Goal: Book appointment/travel/reservation

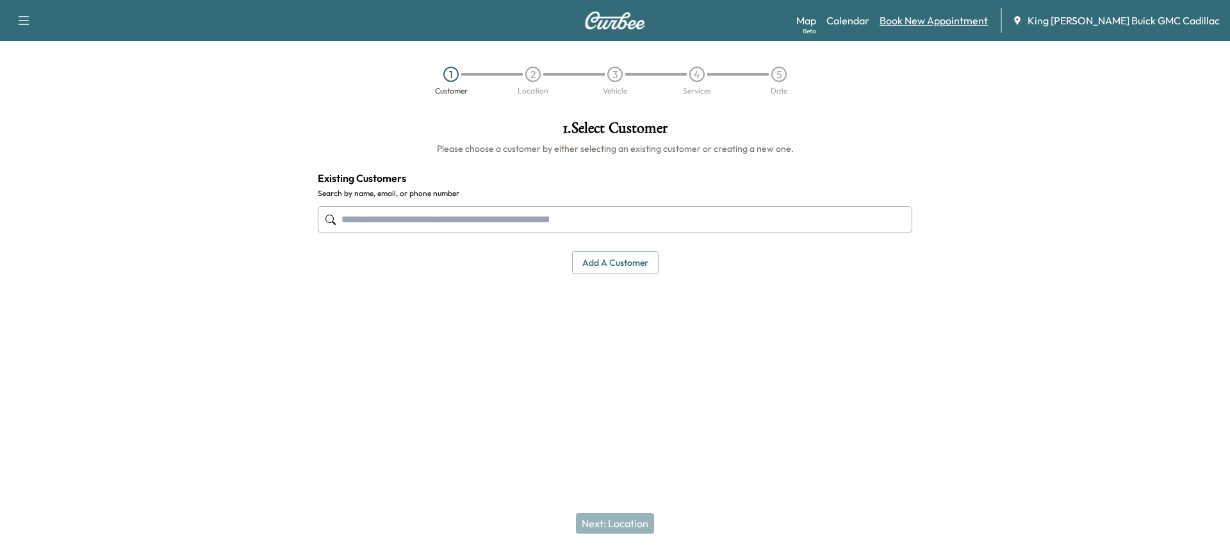
click at [950, 16] on link "Book New Appointment" at bounding box center [933, 20] width 108 height 15
click at [869, 20] on link "Calendar" at bounding box center [847, 20] width 43 height 15
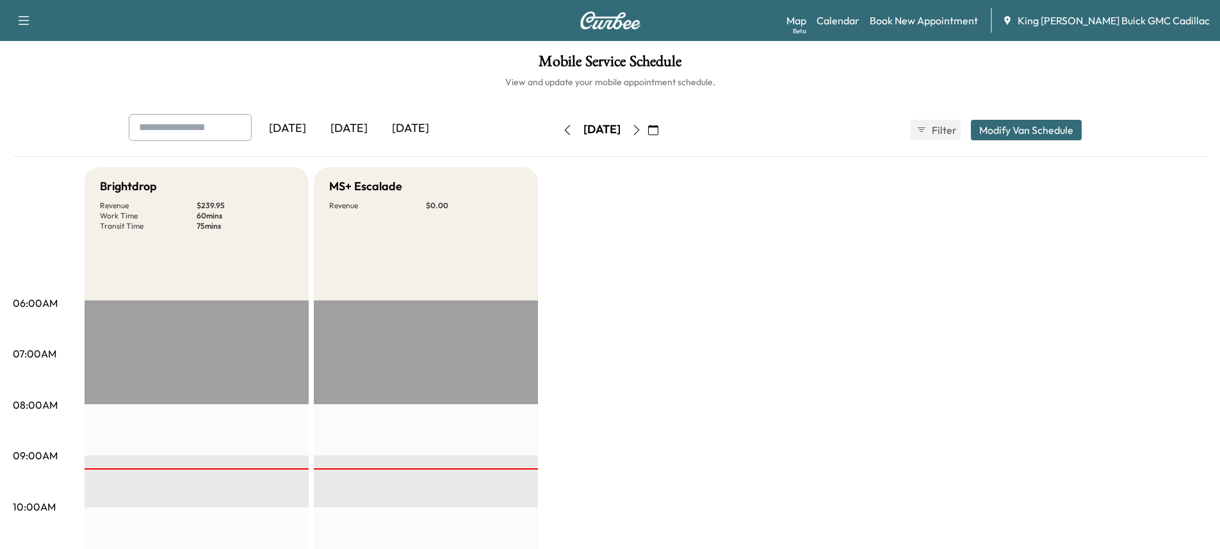
click at [642, 127] on icon "button" at bounding box center [637, 130] width 10 height 10
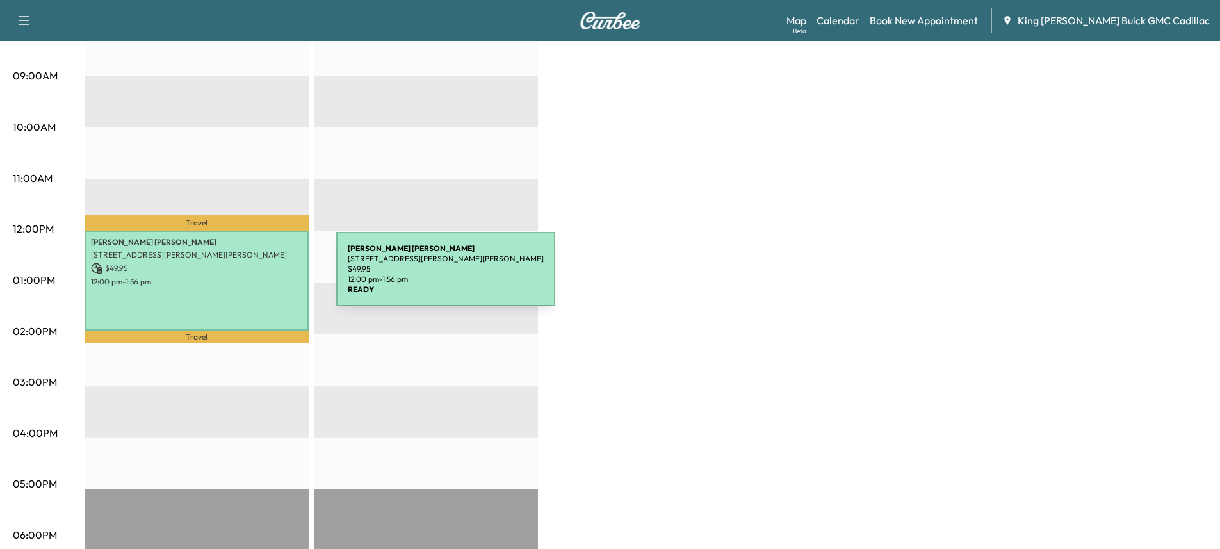
scroll to position [384, 0]
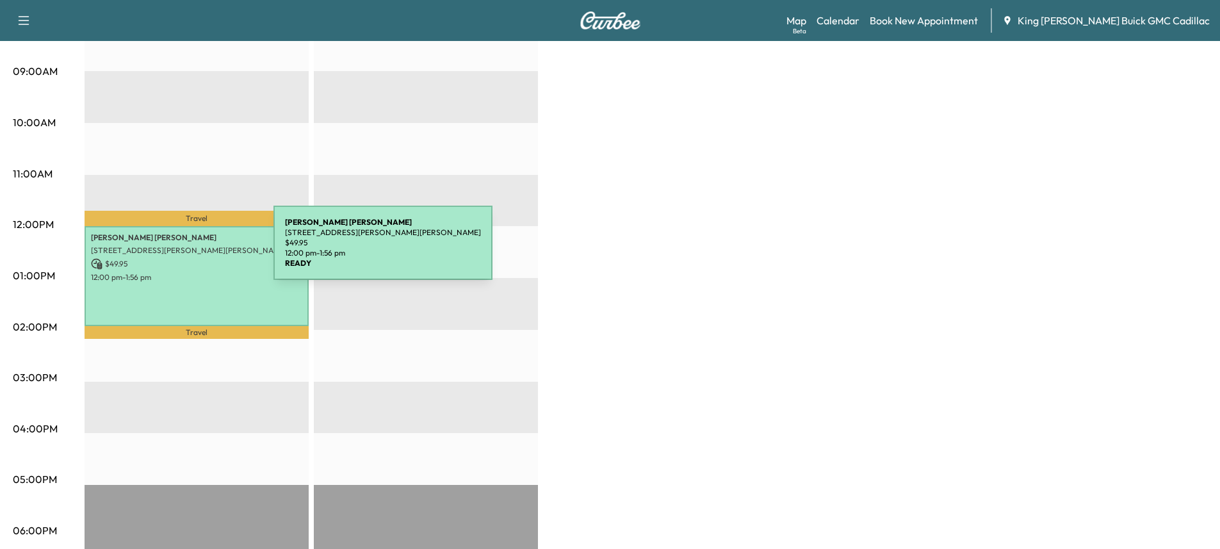
click at [177, 250] on p "[STREET_ADDRESS][PERSON_NAME][PERSON_NAME]" at bounding box center [196, 250] width 211 height 10
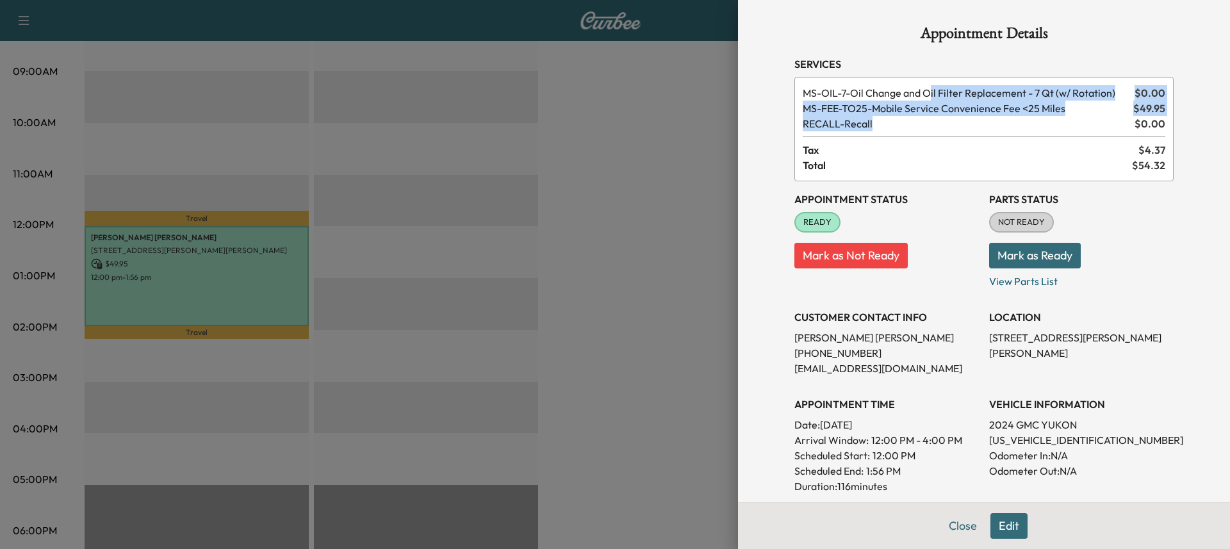
drag, startPoint x: 931, startPoint y: 99, endPoint x: 958, endPoint y: 128, distance: 39.9
click at [958, 128] on div "MS-OIL-7 - Oil Change and Oil Filter Replacement - 7 Qt (w/ Rotation) $ 0.00 MS…" at bounding box center [983, 129] width 379 height 104
click at [958, 128] on span "RECALL - Recall" at bounding box center [966, 123] width 327 height 15
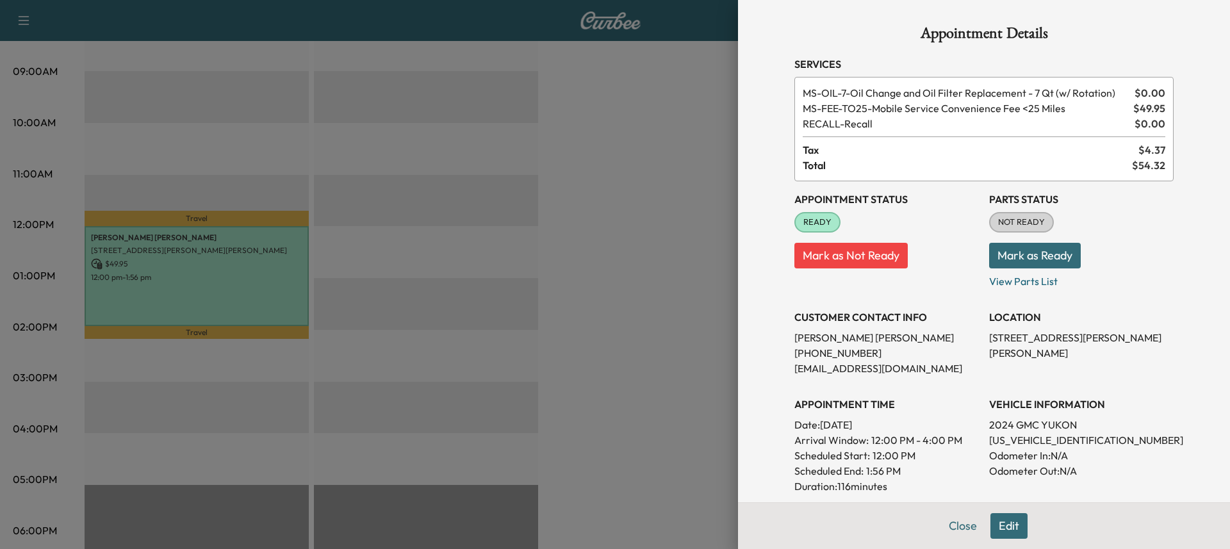
click at [931, 120] on span "RECALL - Recall" at bounding box center [966, 123] width 327 height 15
click at [688, 151] on div at bounding box center [615, 274] width 1230 height 549
